Goal: Task Accomplishment & Management: Use online tool/utility

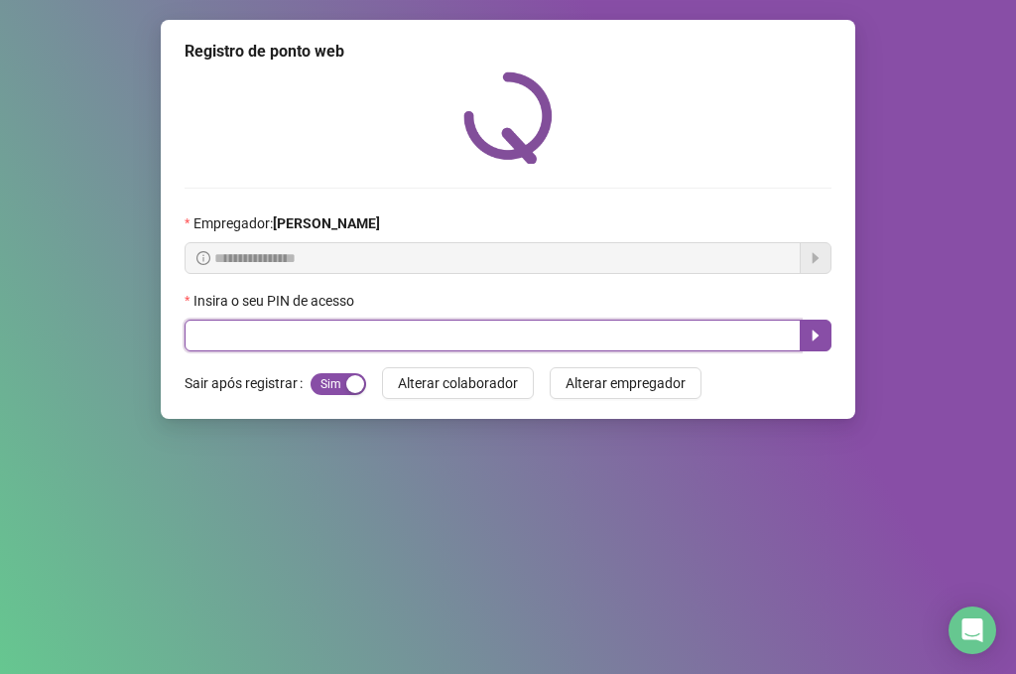
click at [538, 328] on input "text" at bounding box center [493, 335] width 616 height 32
type input "*****"
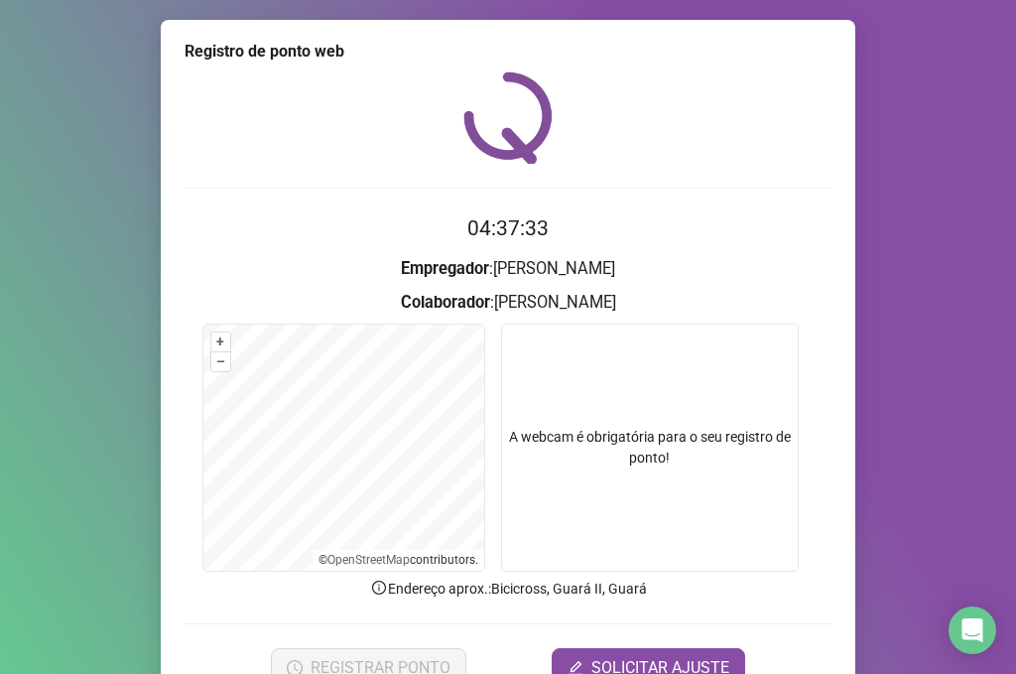
scroll to position [99, 0]
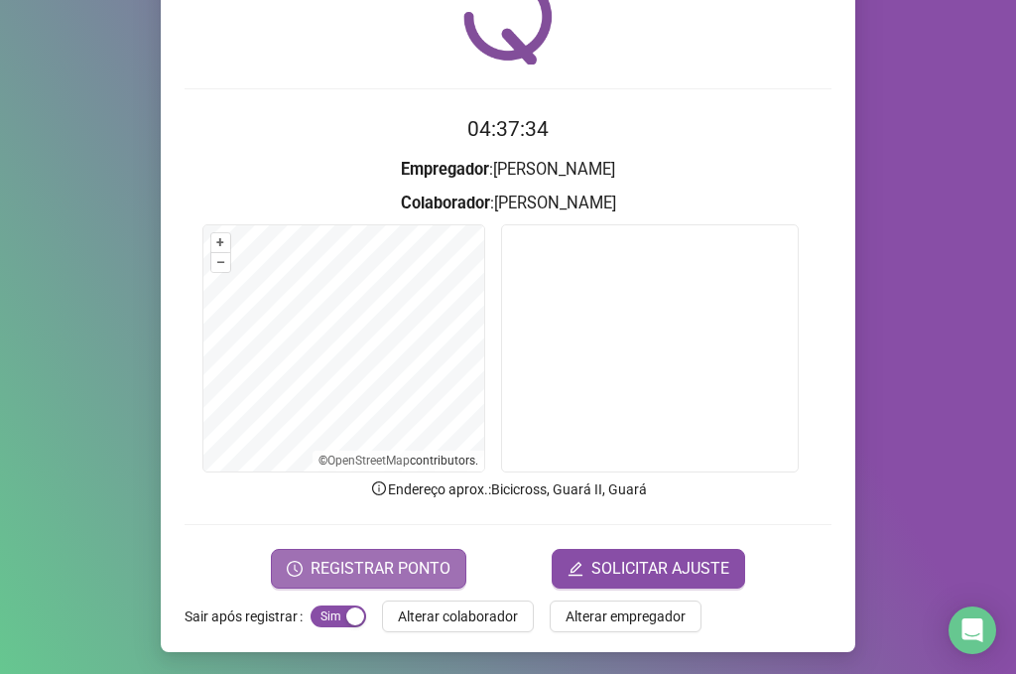
click at [380, 565] on span "REGISTRAR PONTO" at bounding box center [380, 568] width 140 height 24
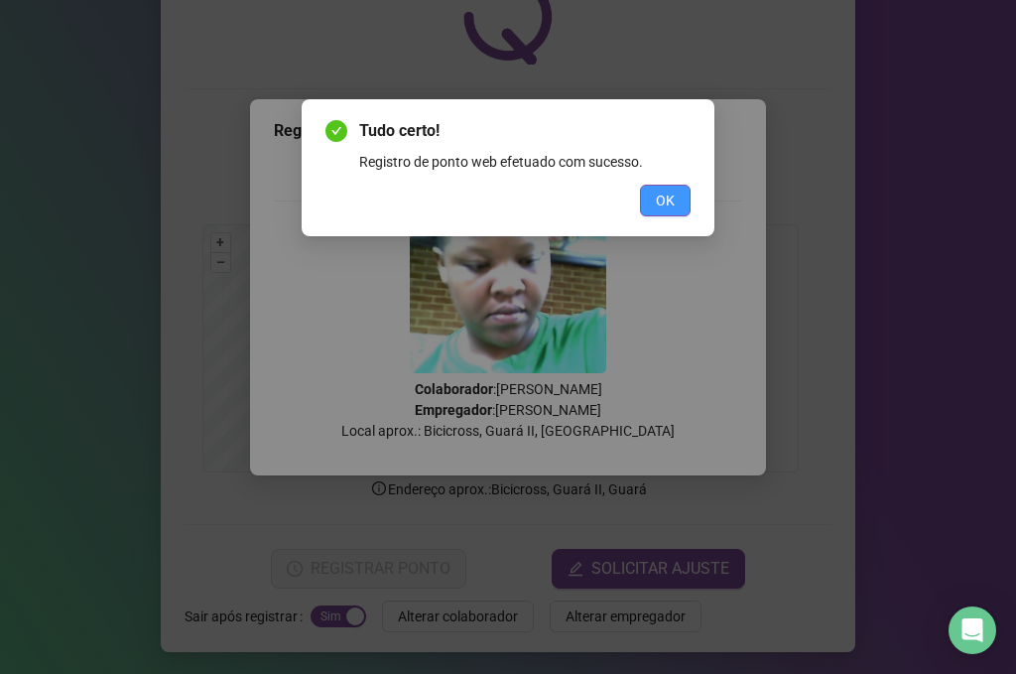
click at [689, 197] on button "OK" at bounding box center [665, 201] width 51 height 32
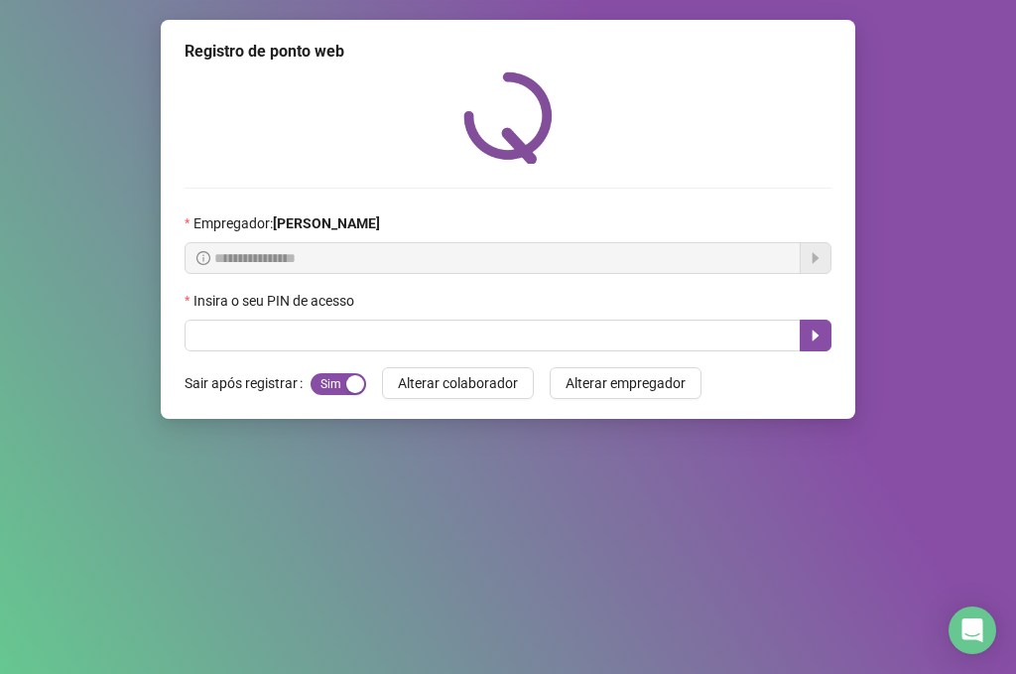
scroll to position [0, 0]
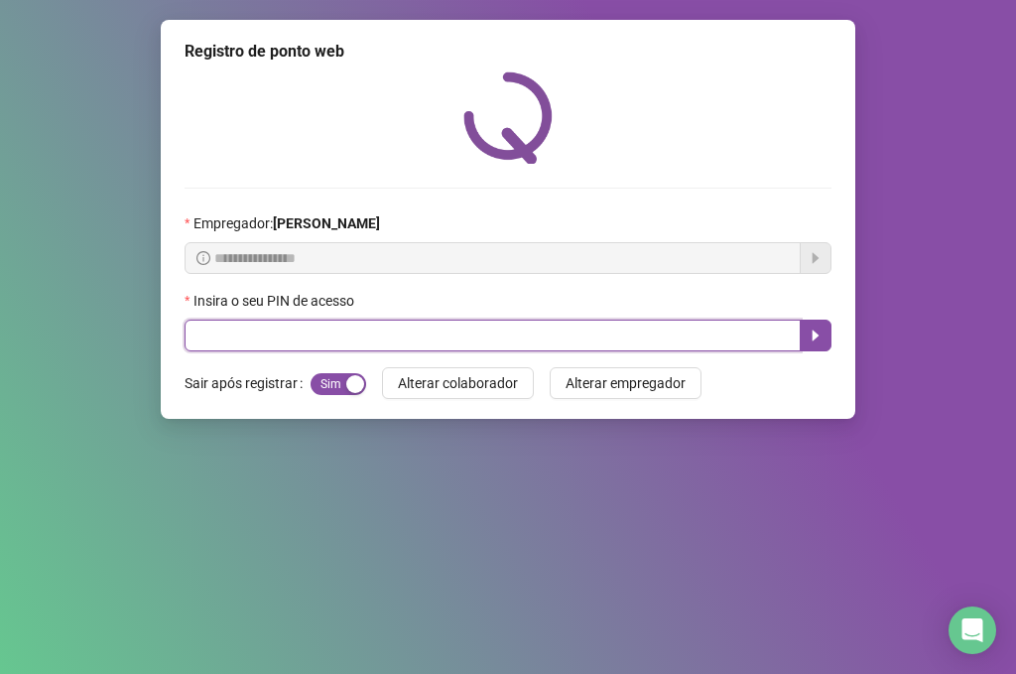
click at [255, 339] on input "text" at bounding box center [493, 335] width 616 height 32
type input "*****"
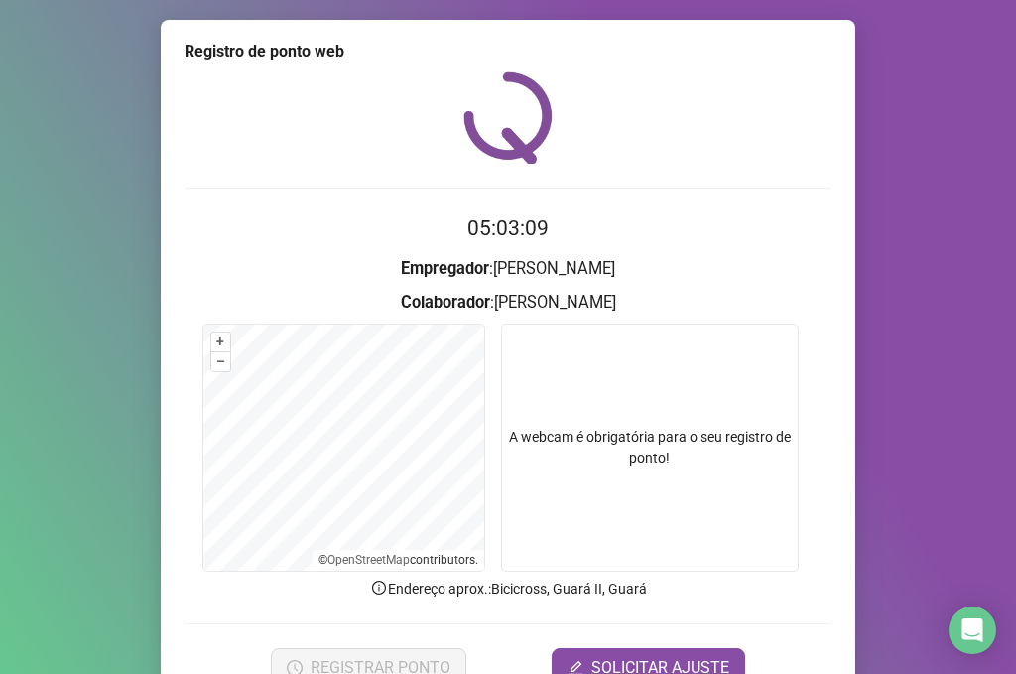
scroll to position [101, 0]
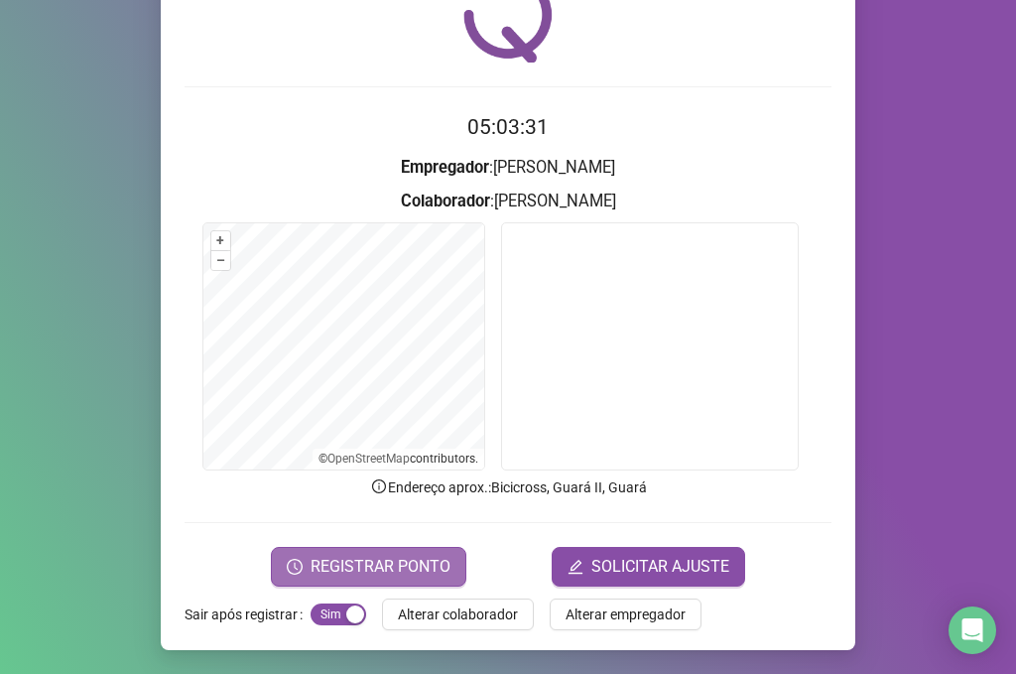
click at [377, 571] on span "REGISTRAR PONTO" at bounding box center [380, 567] width 140 height 24
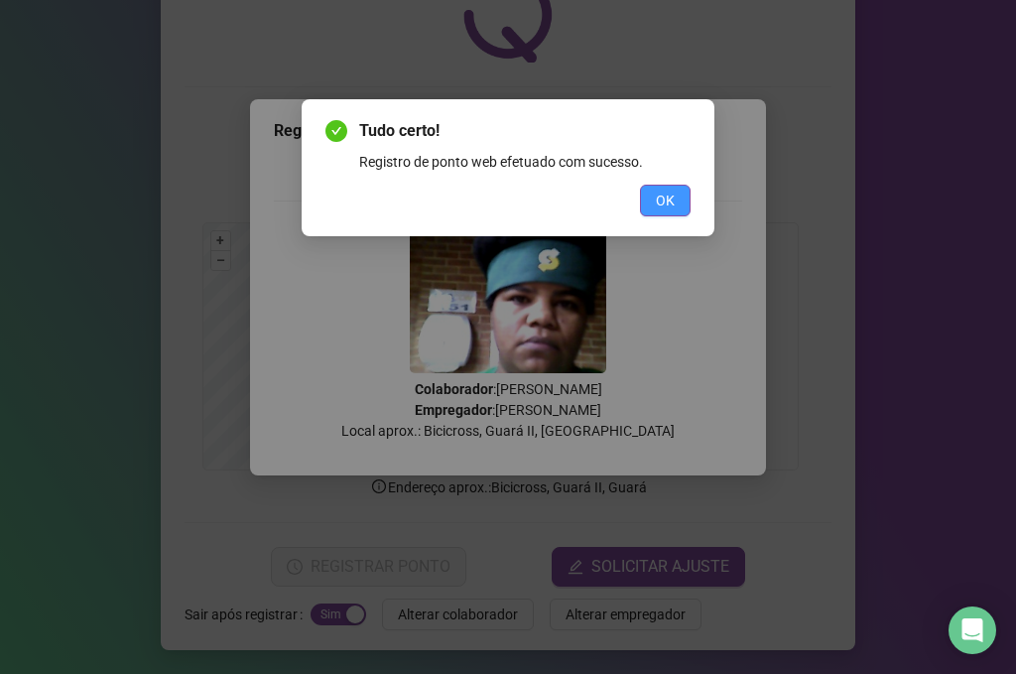
click at [670, 189] on span "OK" at bounding box center [665, 200] width 19 height 22
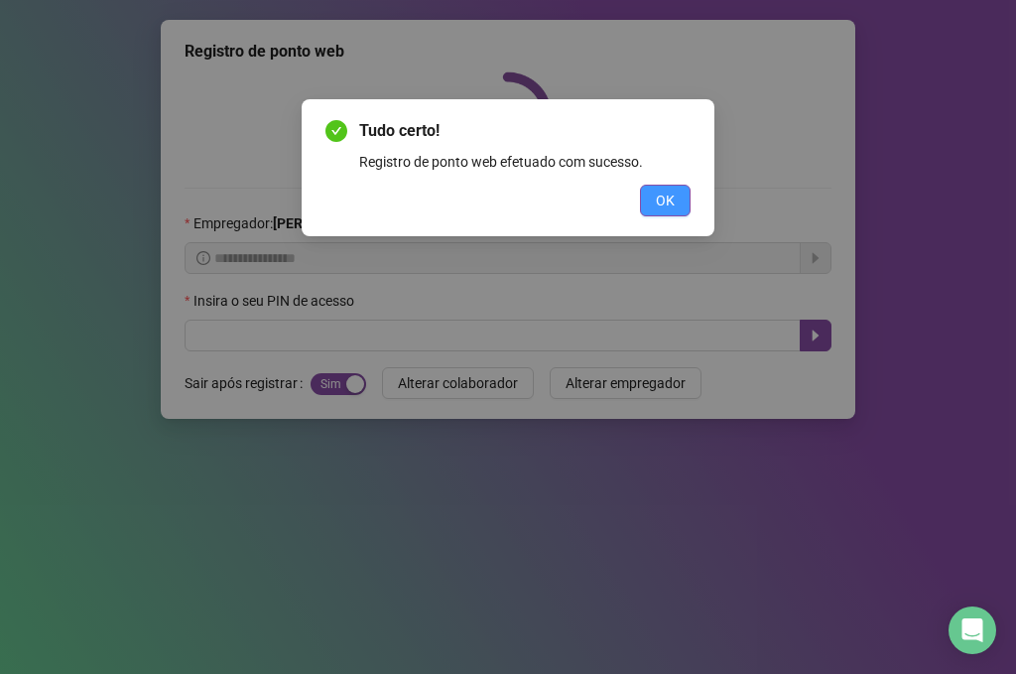
scroll to position [0, 0]
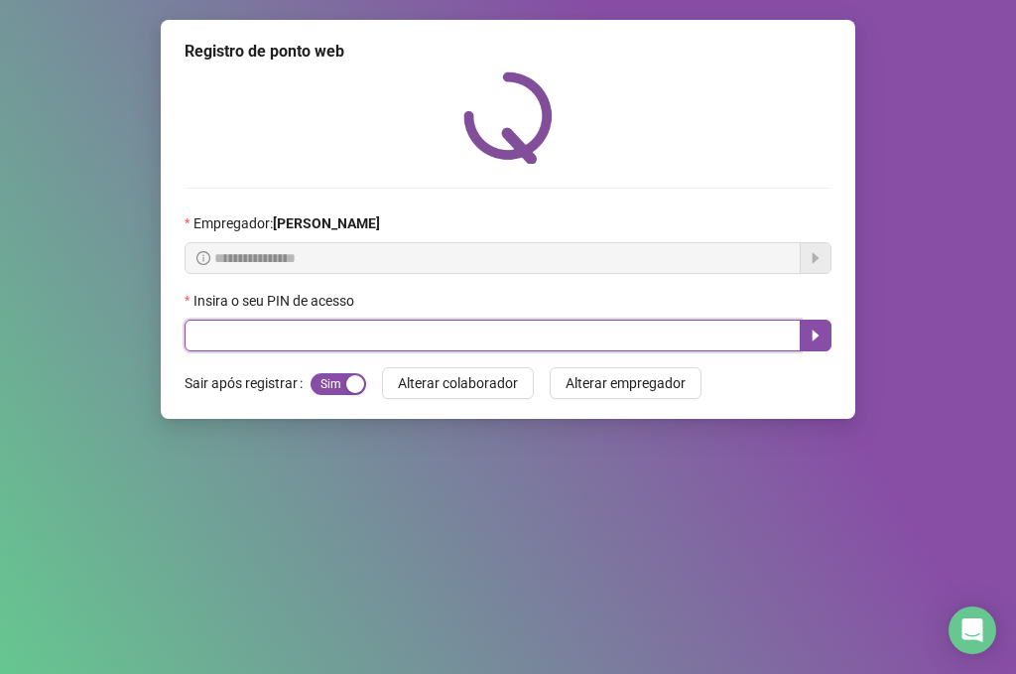
click at [329, 324] on input "text" at bounding box center [493, 335] width 616 height 32
type input "*****"
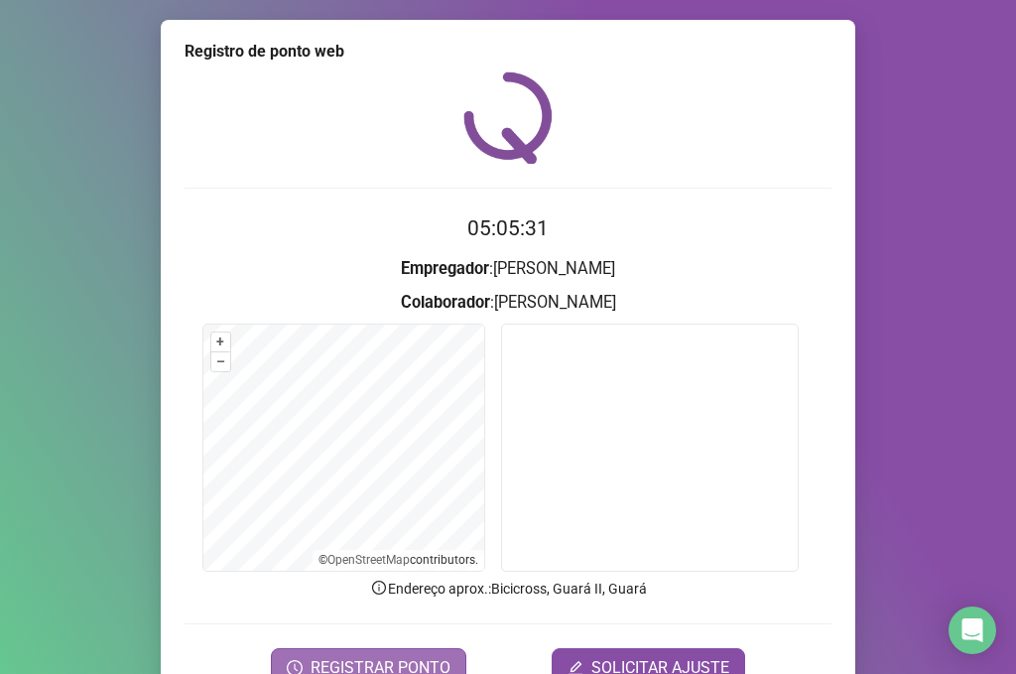
click at [334, 670] on span "REGISTRAR PONTO" at bounding box center [380, 668] width 140 height 24
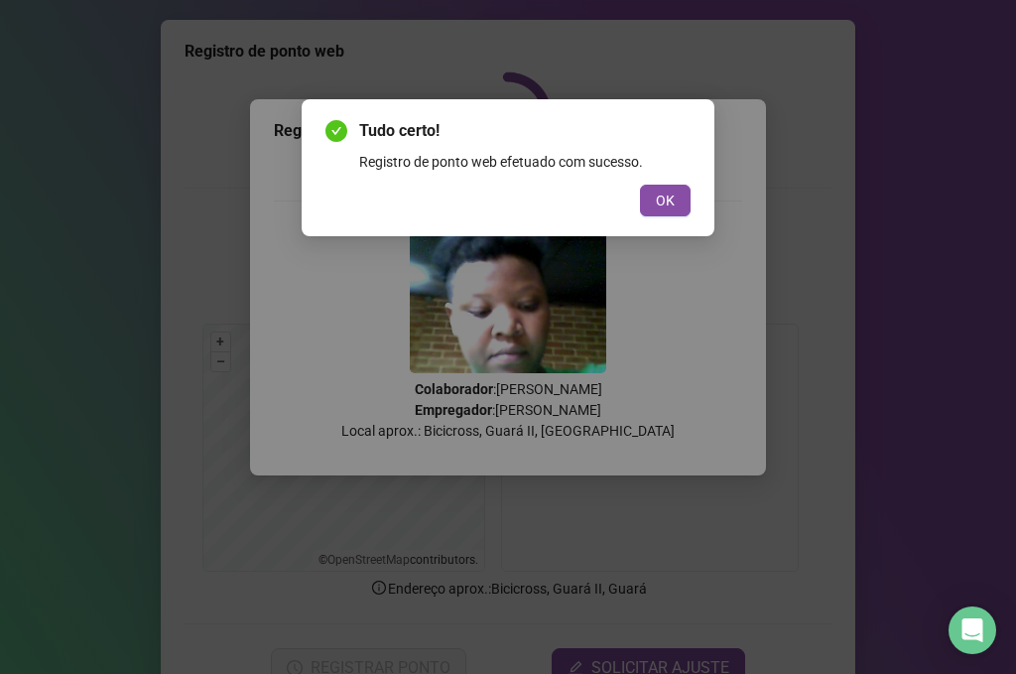
click at [640, 185] on button "OK" at bounding box center [665, 201] width 51 height 32
